Goal: Task Accomplishment & Management: Manage account settings

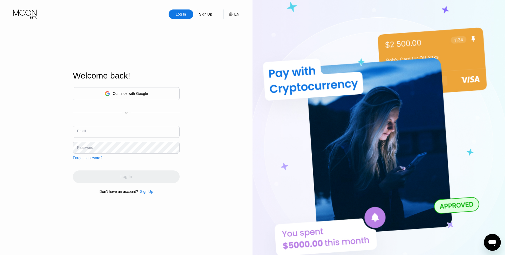
click at [98, 133] on input "text" at bounding box center [126, 132] width 107 height 12
type input "[PERSON_NAME][EMAIL_ADDRESS][PERSON_NAME][DOMAIN_NAME]"
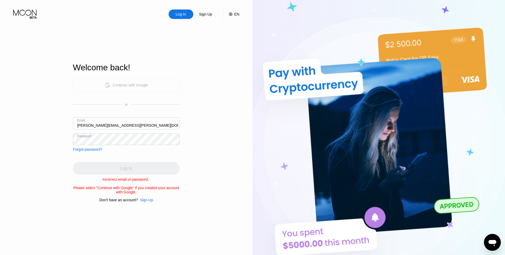
click at [126, 87] on div "Continue with Google" at bounding box center [126, 85] width 43 height 8
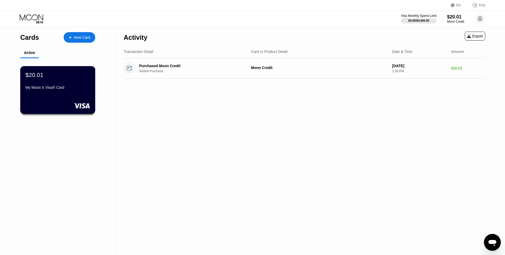
click at [62, 94] on div "$20.01 My Moon X Visa® Card" at bounding box center [57, 90] width 75 height 48
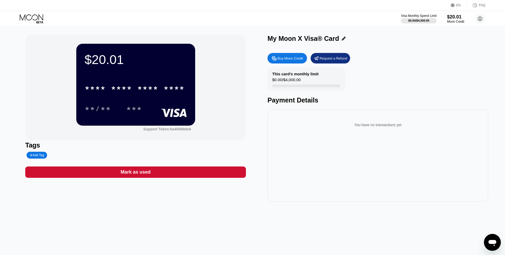
click at [34, 18] on icon at bounding box center [32, 18] width 24 height 9
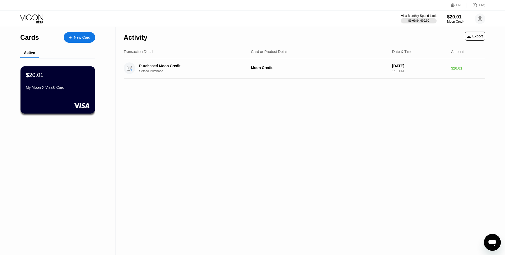
click at [141, 157] on div "Activity Export Transaction Detail Card or Product Detail Date & Time Amount Pu…" at bounding box center [304, 141] width 377 height 228
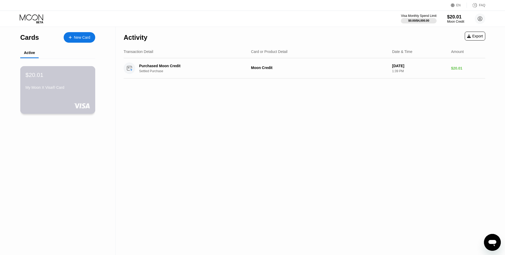
click at [73, 83] on div "$20.01 My Moon X Visa® Card" at bounding box center [58, 81] width 64 height 20
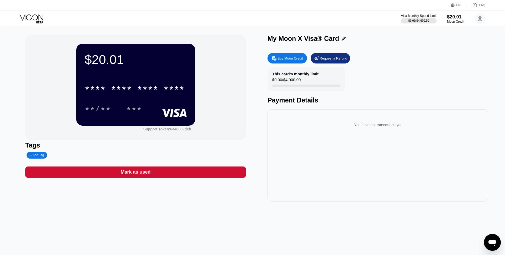
click at [290, 76] on div "This card’s monthly limit $0.00 / $4,000.00" at bounding box center [306, 79] width 78 height 24
click at [301, 84] on div at bounding box center [306, 85] width 68 height 3
click at [480, 21] on circle at bounding box center [480, 18] width 11 height 11
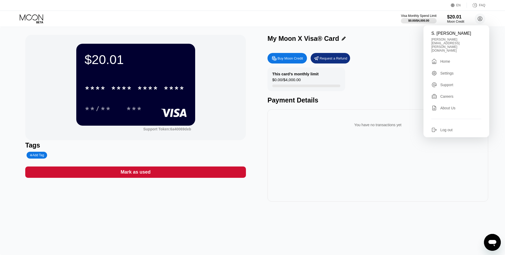
click at [446, 59] on div "Home" at bounding box center [445, 61] width 10 height 4
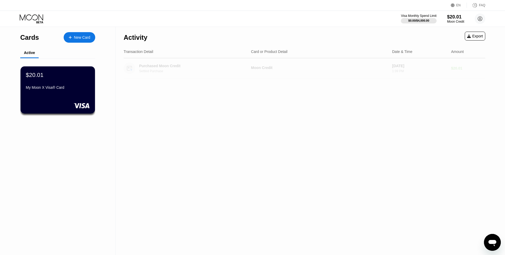
click at [157, 67] on div "Purchased Moon Credit" at bounding box center [190, 66] width 103 height 4
click at [131, 69] on circle at bounding box center [130, 68] width 12 height 12
click at [162, 72] on div "Settled Purchase" at bounding box center [194, 71] width 111 height 4
click at [264, 71] on div "Moon Credit" at bounding box center [319, 68] width 137 height 6
click at [460, 67] on div "$20.01" at bounding box center [468, 68] width 34 height 4
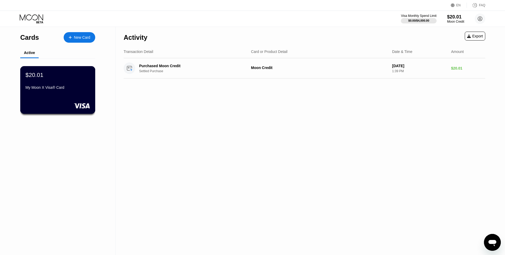
click at [68, 97] on div "$20.01 My Moon X Visa® Card" at bounding box center [57, 90] width 75 height 48
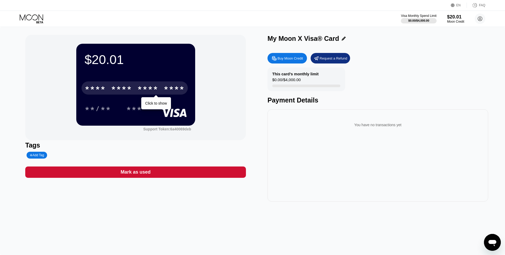
click at [125, 88] on div "* * * *" at bounding box center [121, 88] width 21 height 8
click at [100, 88] on div "* * * *" at bounding box center [95, 88] width 21 height 8
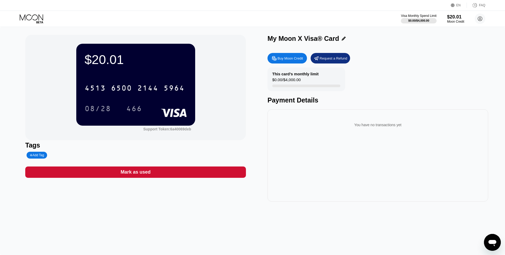
click at [93, 59] on div "$20.01" at bounding box center [136, 59] width 102 height 15
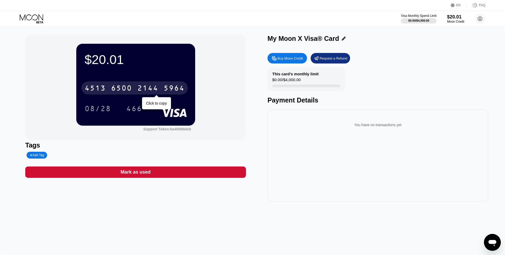
click at [96, 88] on div "4513" at bounding box center [95, 88] width 21 height 8
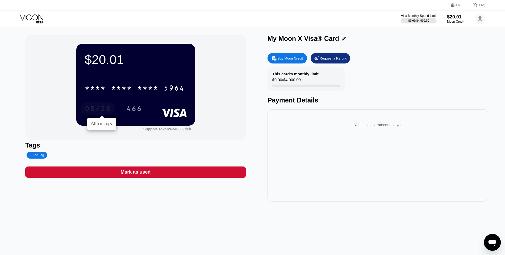
click at [99, 108] on div "08/28" at bounding box center [98, 109] width 26 height 8
click at [134, 110] on div "466" at bounding box center [134, 109] width 16 height 8
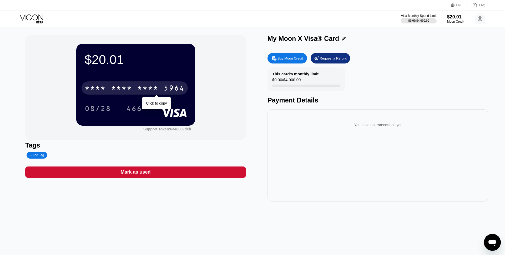
click at [124, 87] on div "* * * *" at bounding box center [121, 88] width 21 height 8
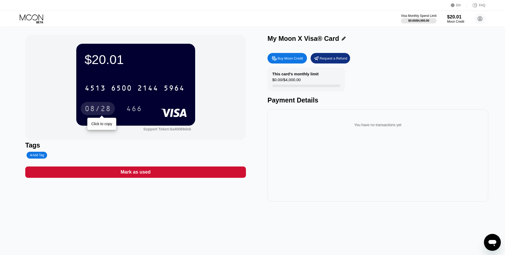
click at [93, 108] on div "08/28" at bounding box center [98, 109] width 26 height 8
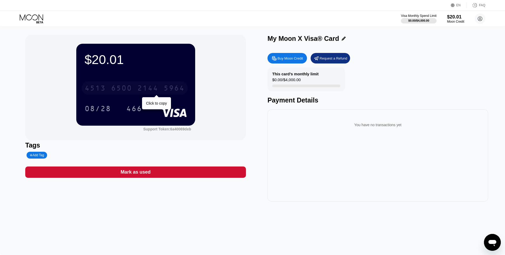
click at [171, 94] on div "[CREDIT_CARD_NUMBER]" at bounding box center [135, 87] width 106 height 13
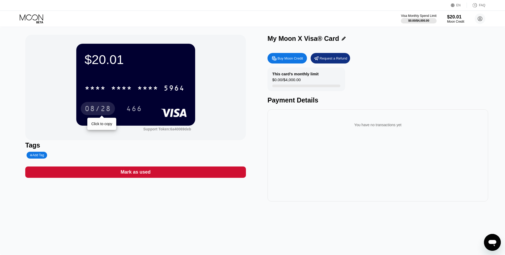
click at [90, 111] on div "08/28" at bounding box center [98, 109] width 26 height 8
click at [136, 108] on div "466" at bounding box center [134, 109] width 16 height 8
